Goal: Task Accomplishment & Management: Manage account settings

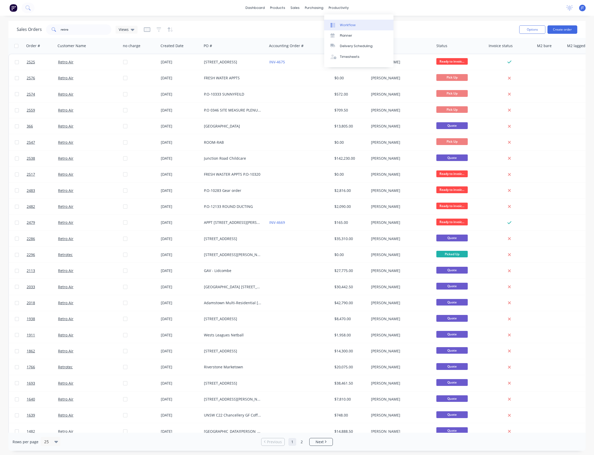
click at [353, 23] on div "Workflow" at bounding box center [348, 25] width 16 height 5
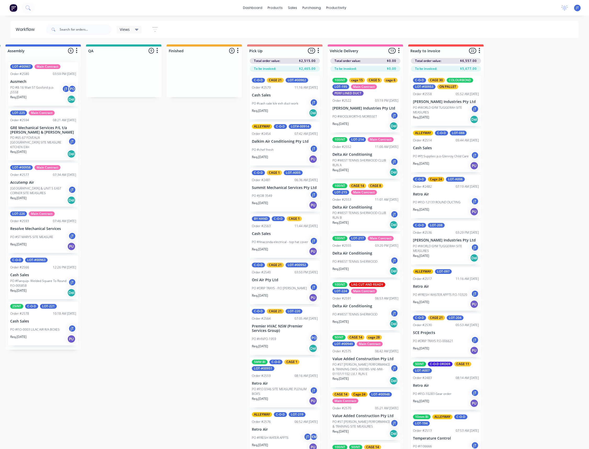
scroll to position [0, 435]
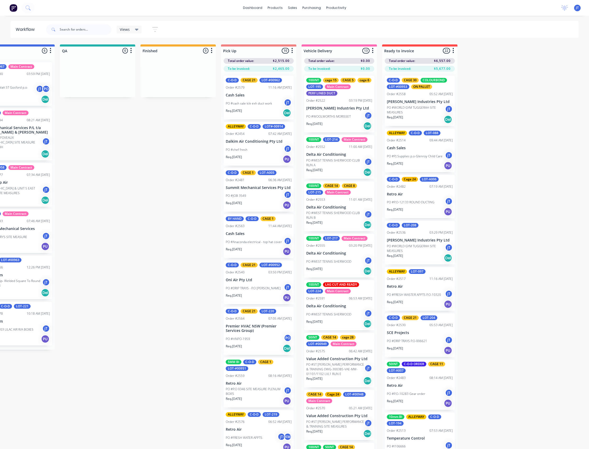
drag, startPoint x: 539, startPoint y: 125, endPoint x: 568, endPoint y: 118, distance: 28.9
click at [282, 151] on div "Mark as Picked Up" at bounding box center [275, 151] width 53 height 11
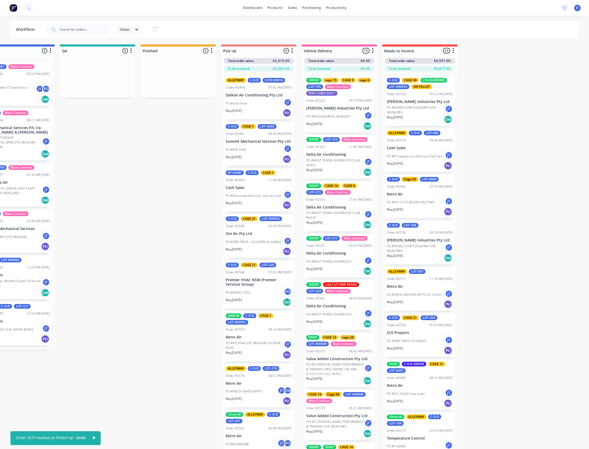
click at [67, 439] on div "Order 2579 marked as Picked Up" at bounding box center [45, 437] width 58 height 5
click at [78, 441] on button "Undo" at bounding box center [80, 438] width 15 height 8
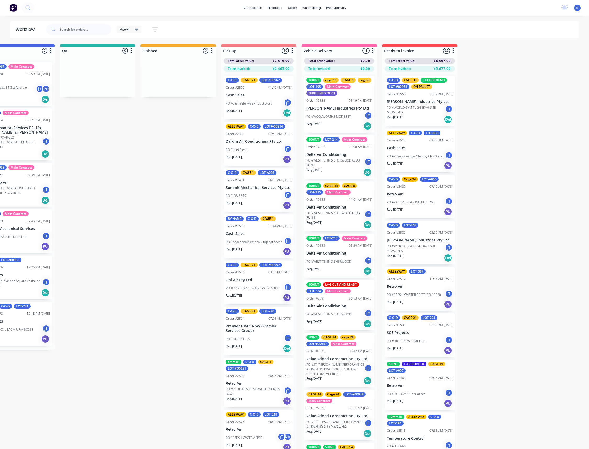
click at [261, 103] on p "PO #cash sale k/e exh duct work" at bounding box center [249, 103] width 46 height 5
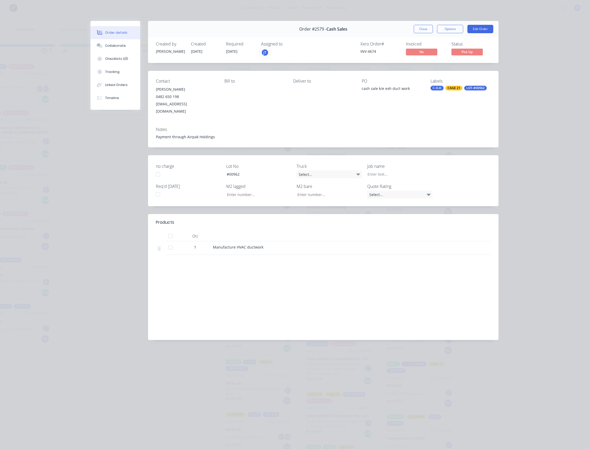
click at [216, 134] on div "Payment through Airpak Holdings" at bounding box center [323, 136] width 335 height 5
click at [211, 134] on div "Payment through Airpak Holdings" at bounding box center [323, 136] width 335 height 5
click at [476, 30] on button "Edit Order" at bounding box center [480, 29] width 26 height 8
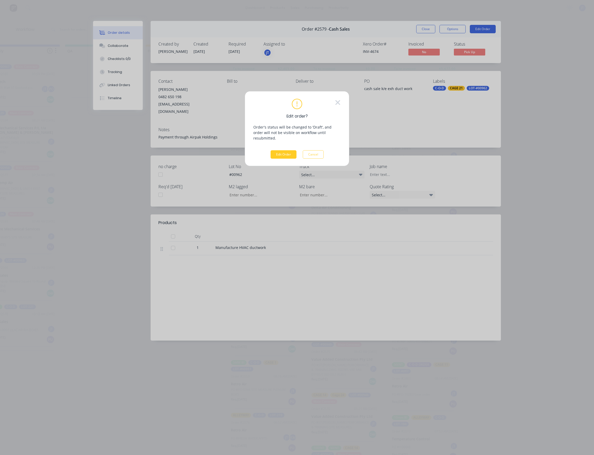
click at [290, 151] on button "Edit Order" at bounding box center [284, 154] width 26 height 8
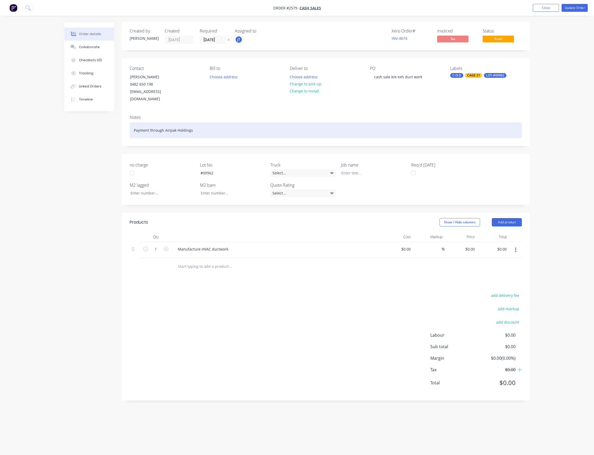
drag, startPoint x: 185, startPoint y: 126, endPoint x: 201, endPoint y: 122, distance: 16.5
click at [185, 126] on div "Payment through Airpak Holdings" at bounding box center [326, 130] width 392 height 16
drag, startPoint x: 204, startPoint y: 121, endPoint x: 170, endPoint y: 124, distance: 34.6
click at [169, 124] on div "Payment through Airpak Holdings" at bounding box center [326, 130] width 392 height 16
click at [205, 124] on div "Paymepak Holdings nt through Air" at bounding box center [326, 130] width 392 height 16
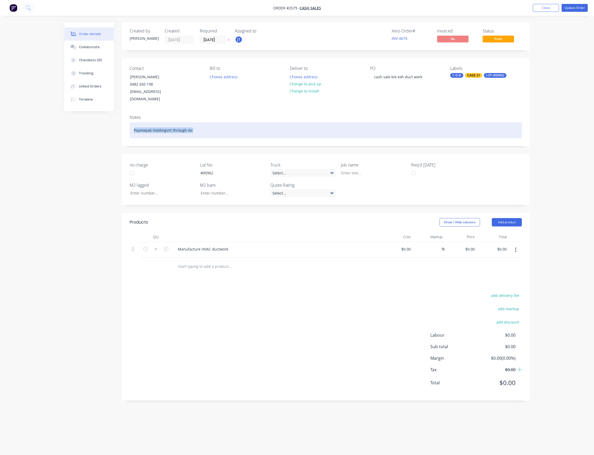
drag, startPoint x: 172, startPoint y: 126, endPoint x: 135, endPoint y: 128, distance: 37.2
click at [135, 128] on div "Paymepak Holdings nt through Air" at bounding box center [326, 130] width 392 height 16
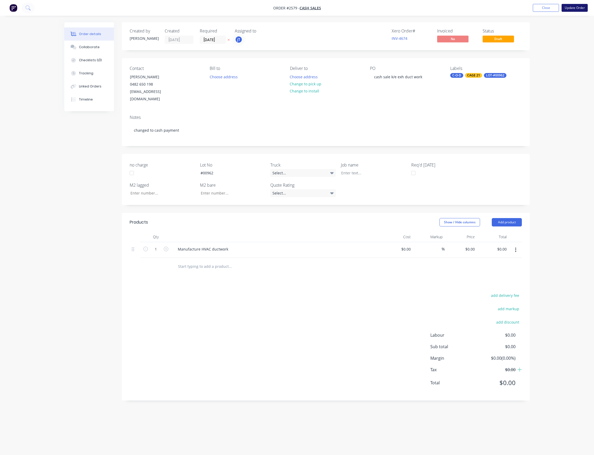
click at [567, 9] on button "Update Order" at bounding box center [575, 8] width 26 height 8
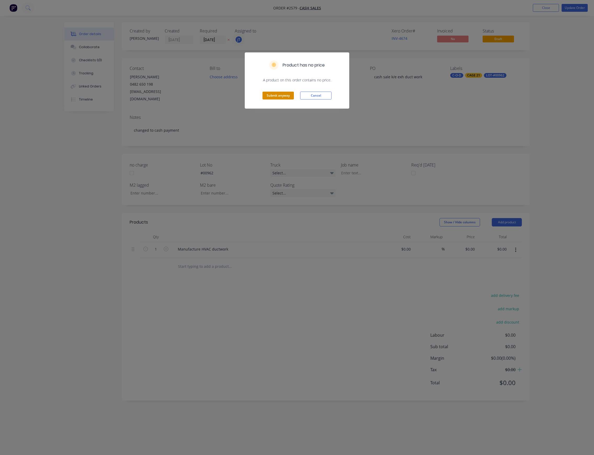
click at [281, 99] on button "Submit anyway" at bounding box center [278, 96] width 31 height 8
